Goal: Check status: Check status

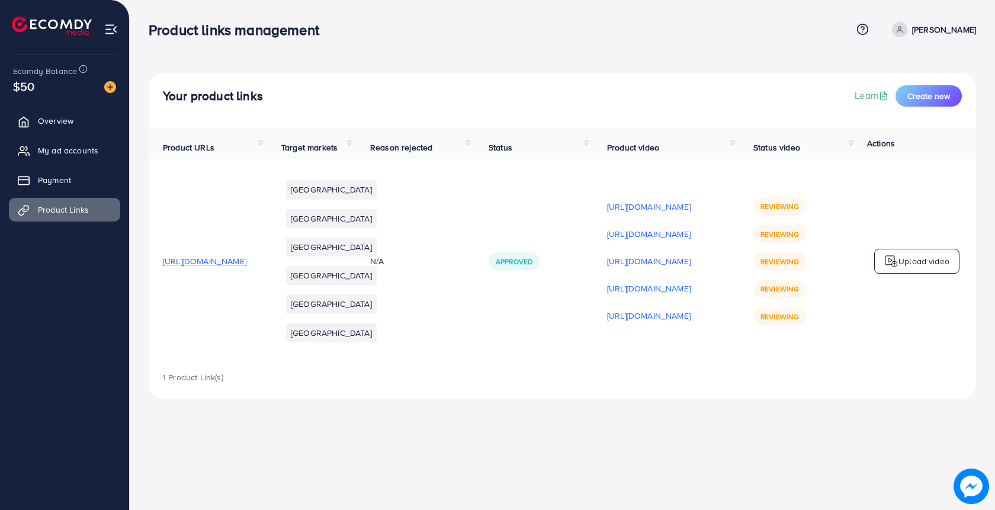
scroll to position [0, 114]
drag, startPoint x: 756, startPoint y: 229, endPoint x: 775, endPoint y: 253, distance: 30.8
click at [775, 257] on div "Reviewing Reviewing Reviewing Reviewing Reviewing" at bounding box center [780, 260] width 53 height 127
click at [765, 211] on span "Reviewing" at bounding box center [780, 206] width 39 height 10
